Goal: Navigation & Orientation: Find specific page/section

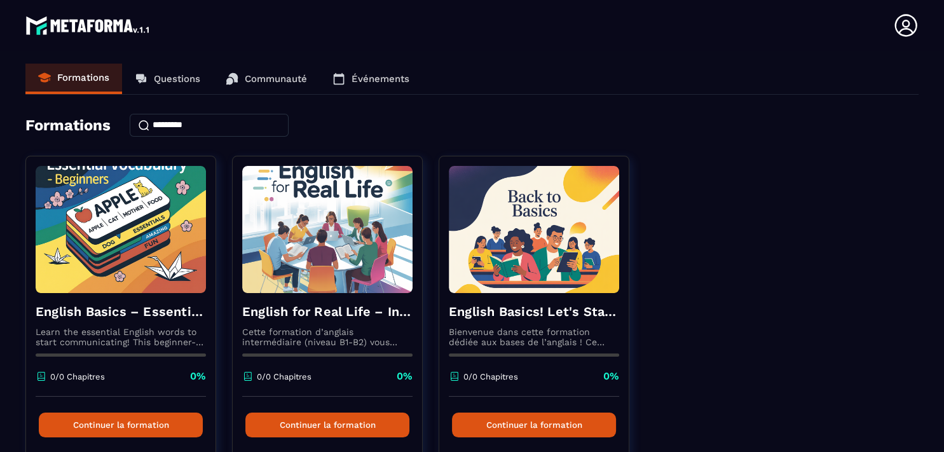
click at [281, 79] on p "Communauté" at bounding box center [276, 78] width 62 height 11
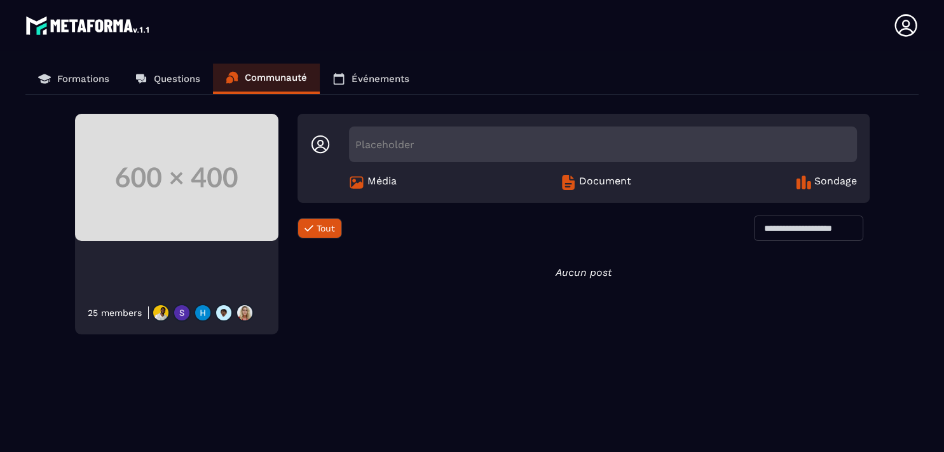
click at [362, 78] on p "Événements" at bounding box center [380, 78] width 58 height 11
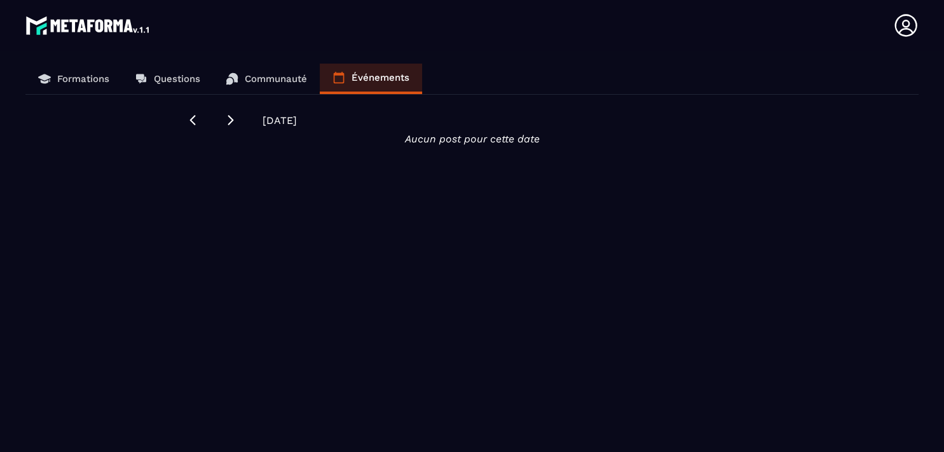
click at [102, 78] on p "Formations" at bounding box center [83, 78] width 52 height 11
